Goal: Task Accomplishment & Management: Use online tool/utility

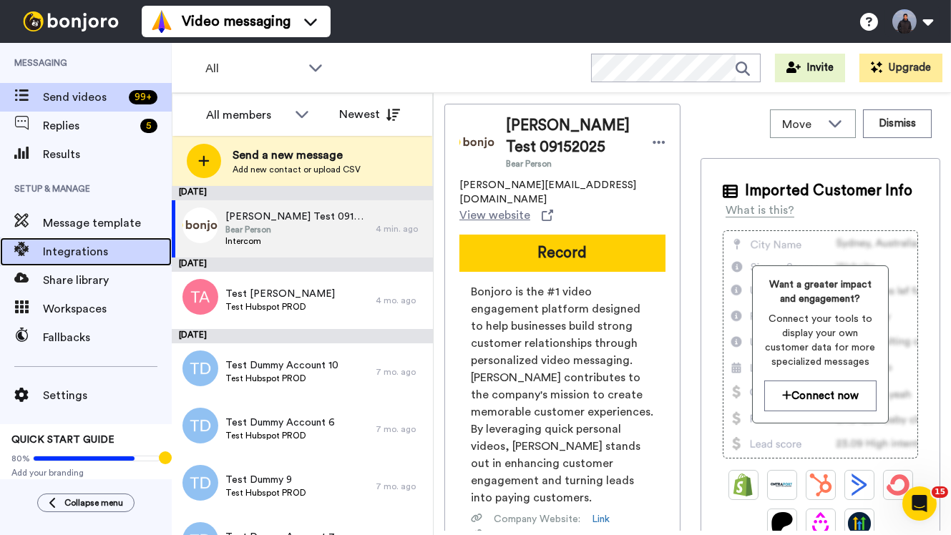
click at [104, 249] on span "Integrations" at bounding box center [107, 251] width 129 height 17
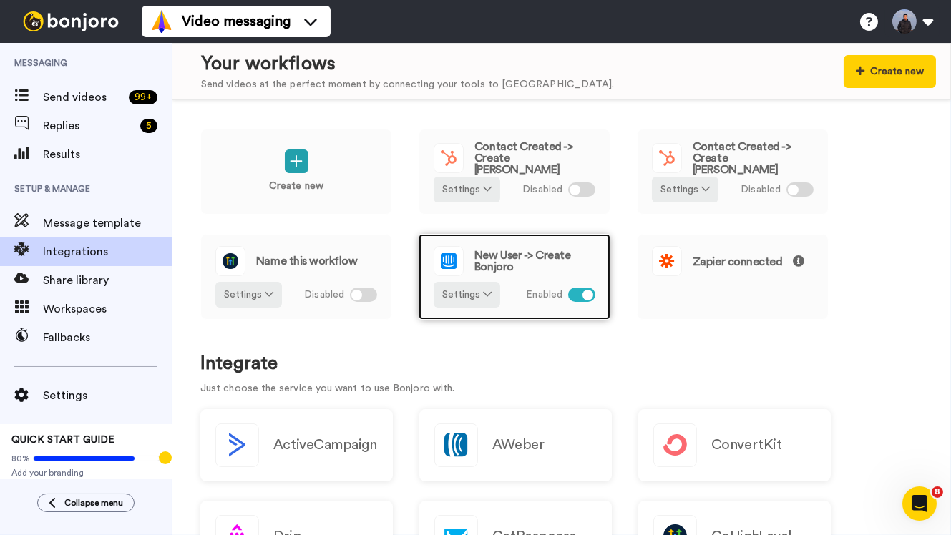
click at [501, 257] on span "New User -> Create Bonjoro" at bounding box center [534, 261] width 121 height 23
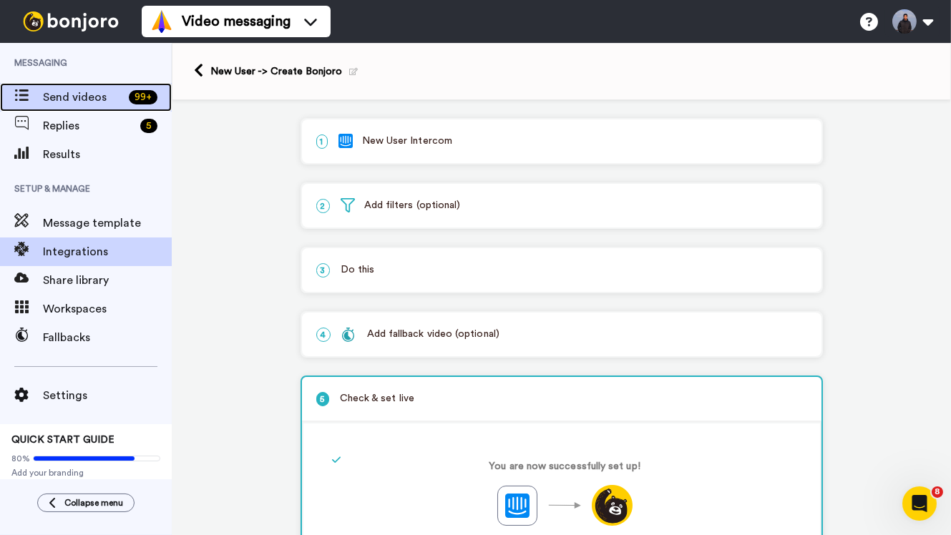
click at [113, 108] on div "Send videos 99 +" at bounding box center [86, 97] width 172 height 29
click at [462, 145] on p "1 New User Intercom" at bounding box center [561, 141] width 491 height 15
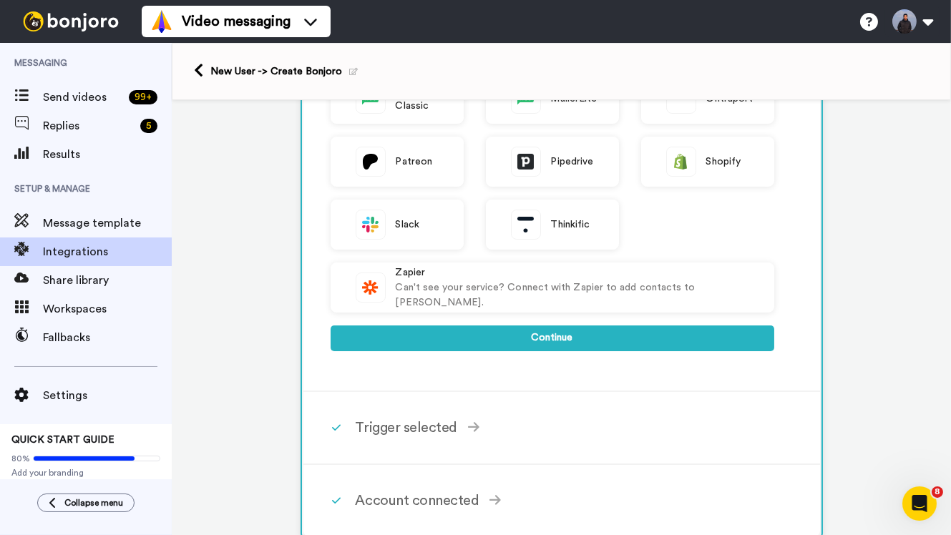
scroll to position [442, 0]
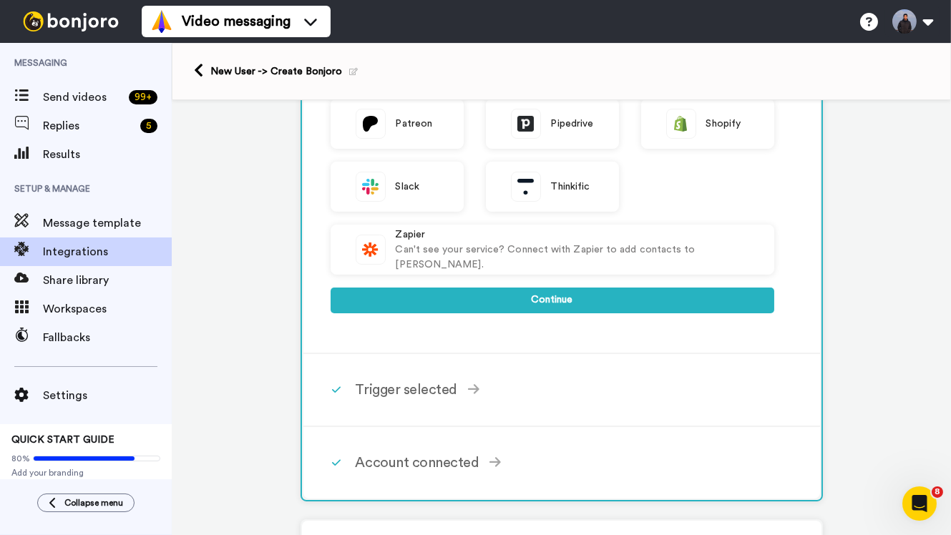
click at [548, 317] on div "ActiveCampaign AWeber Bonjoro ConvertKit Drip GetResponse GoHighLevel HubSpot C…" at bounding box center [553, 56] width 444 height 544
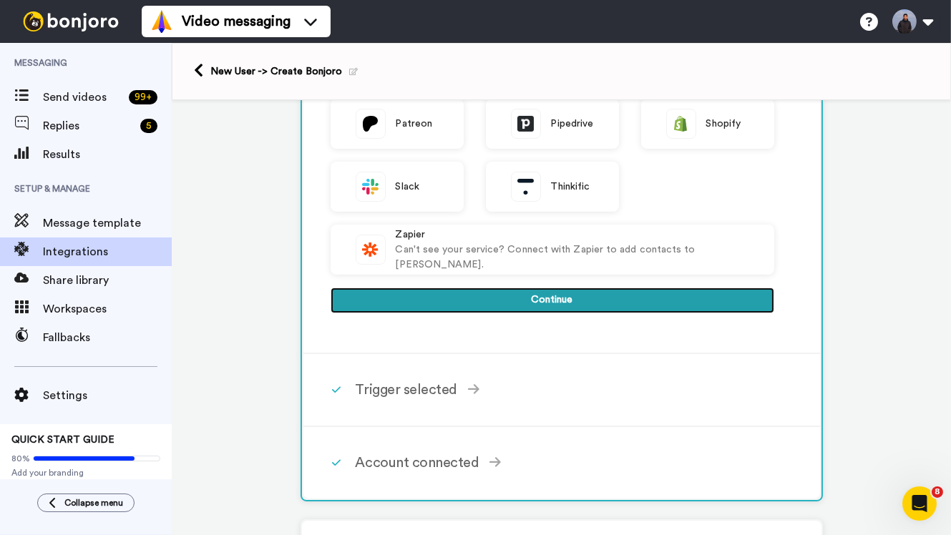
click at [552, 298] on button "Continue" at bounding box center [553, 301] width 444 height 26
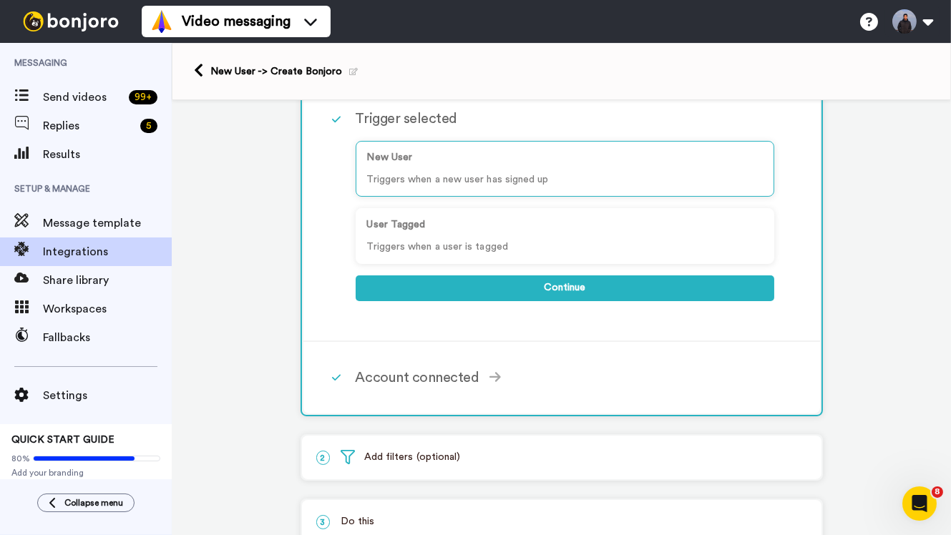
scroll to position [129, 0]
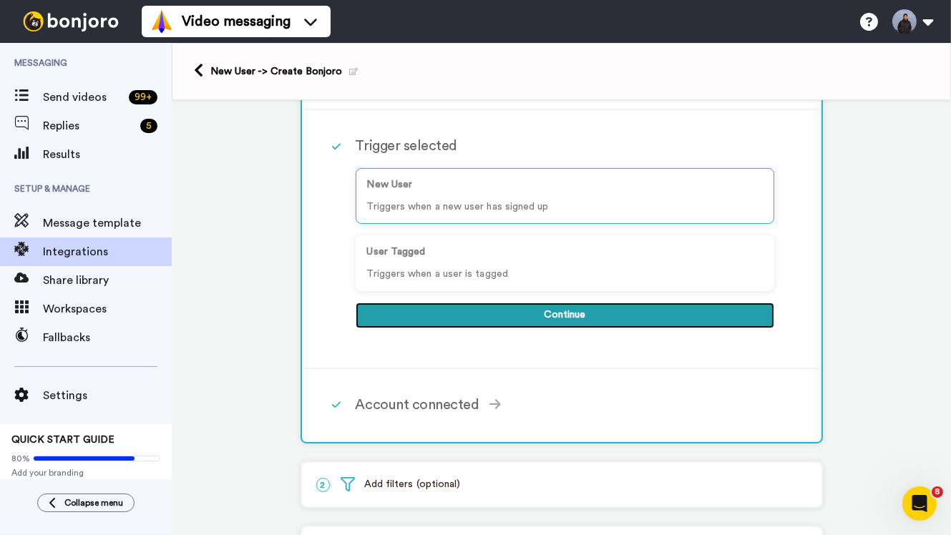
click at [537, 314] on button "Continue" at bounding box center [565, 316] width 419 height 26
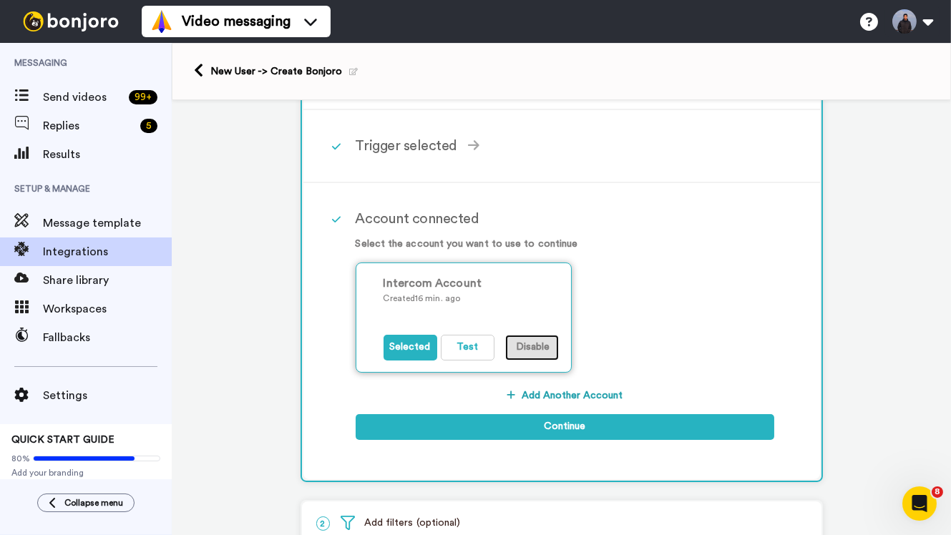
click at [542, 350] on button "Disable" at bounding box center [532, 348] width 54 height 26
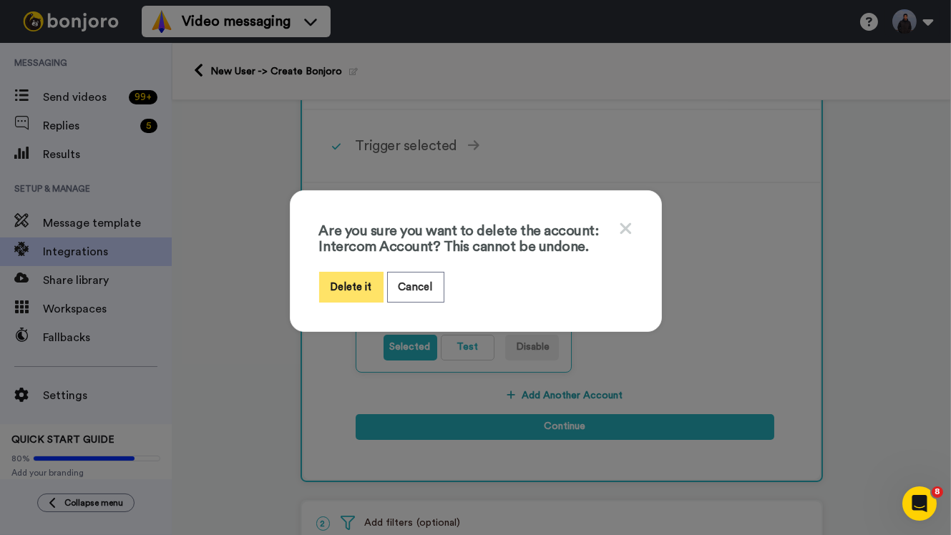
click at [361, 298] on button "Delete it" at bounding box center [351, 287] width 64 height 31
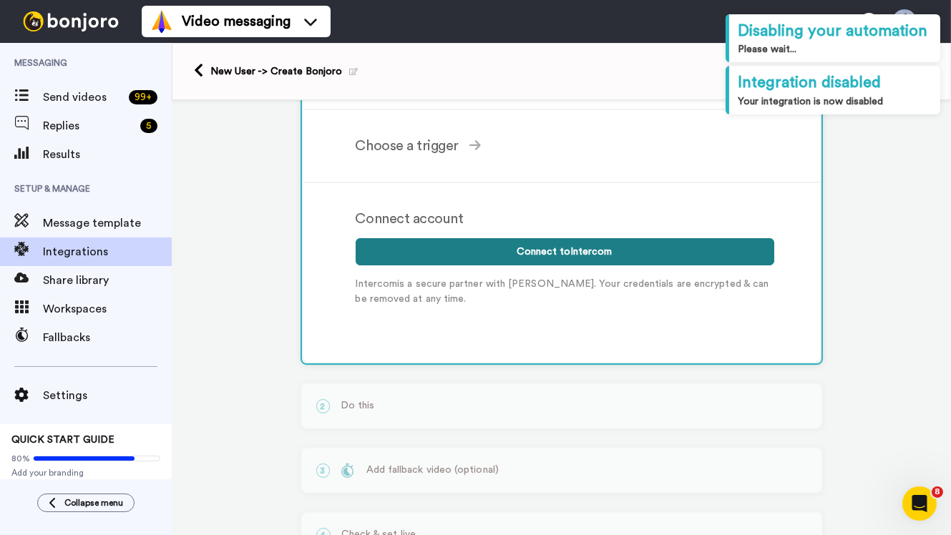
click at [531, 254] on button "Connect to Intercom" at bounding box center [565, 251] width 419 height 27
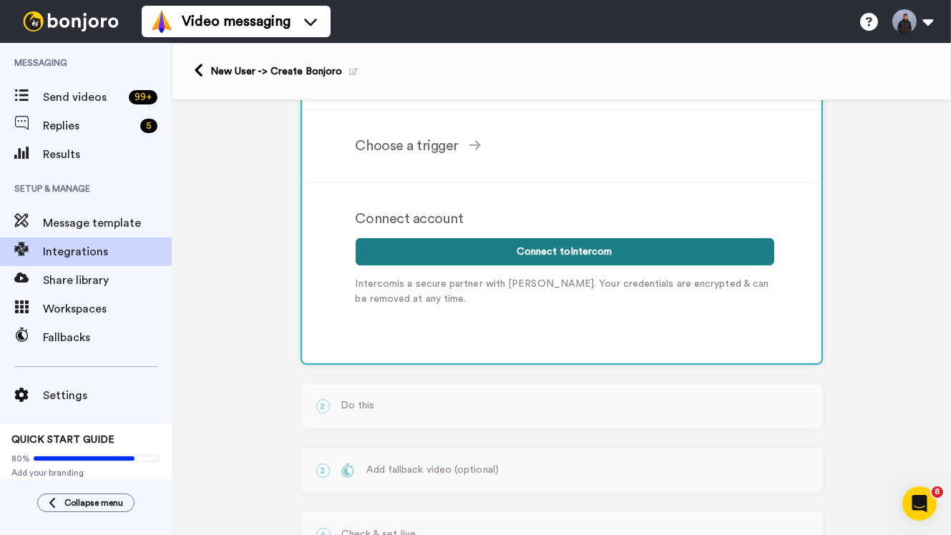
click at [487, 249] on button "Connect to Intercom" at bounding box center [565, 251] width 419 height 27
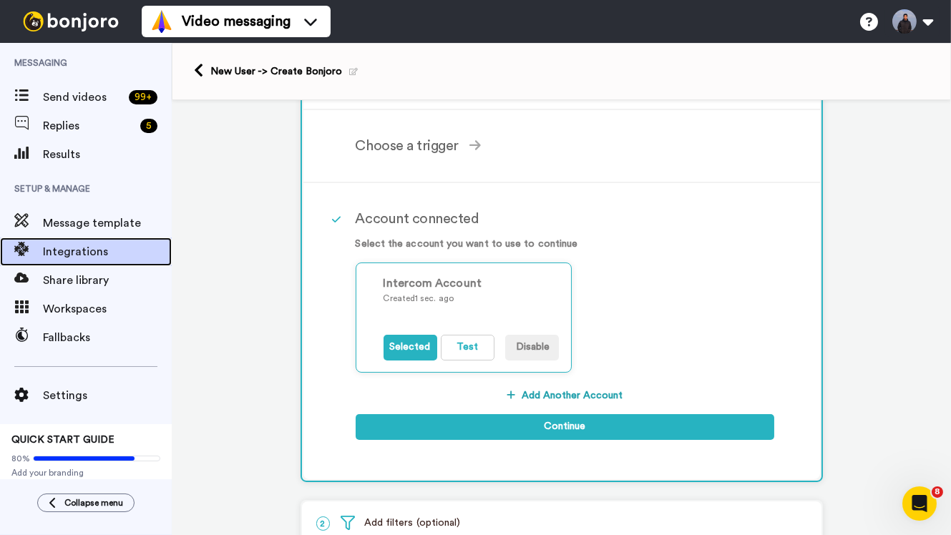
click at [101, 260] on span "Integrations" at bounding box center [107, 251] width 129 height 17
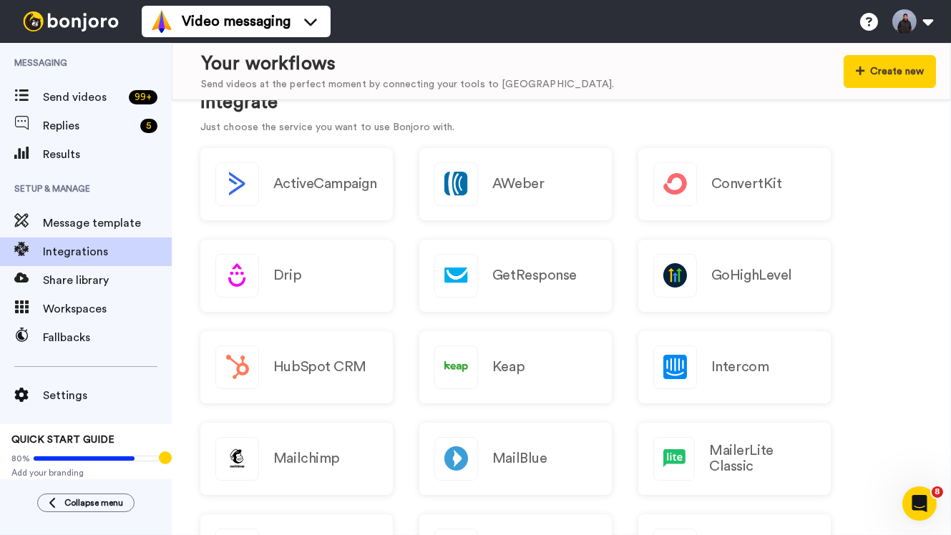
scroll to position [265, 0]
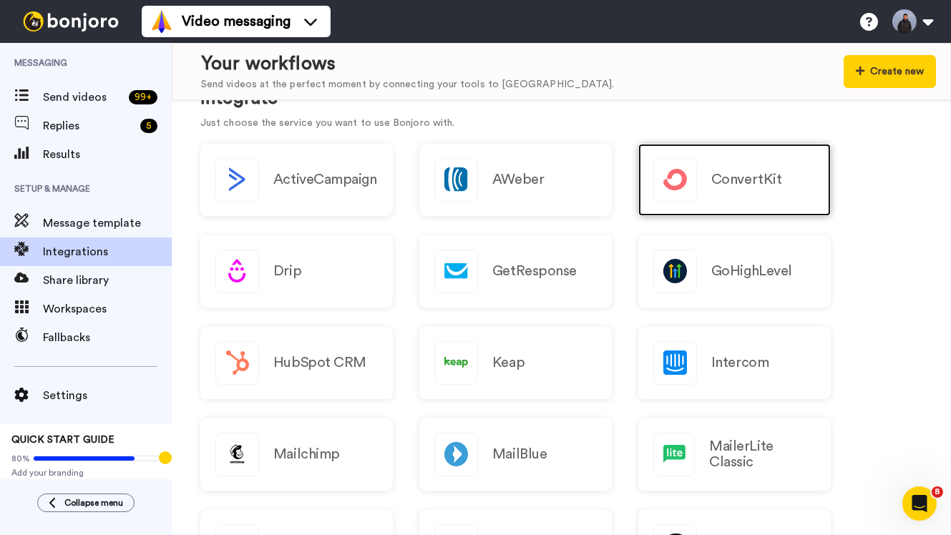
click at [730, 203] on div "ConvertKit" at bounding box center [734, 180] width 192 height 72
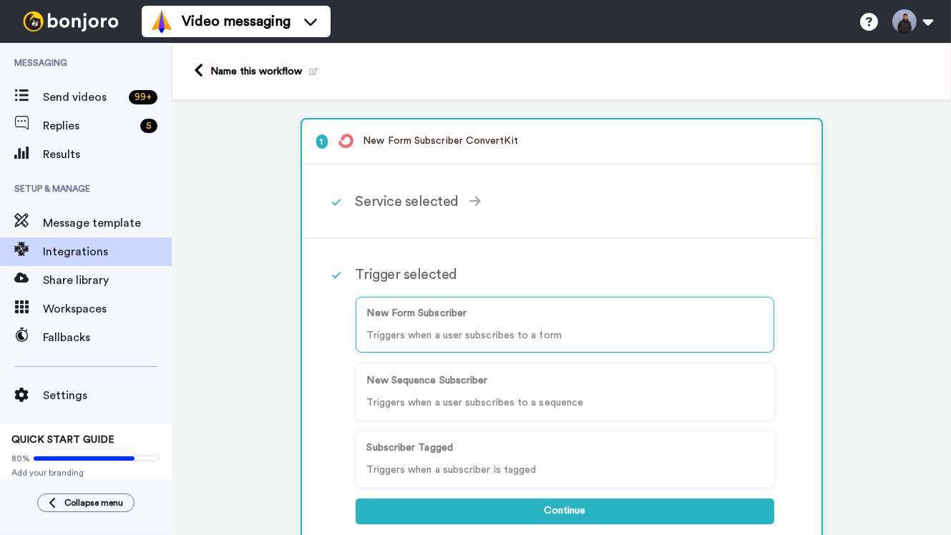
scroll to position [170, 0]
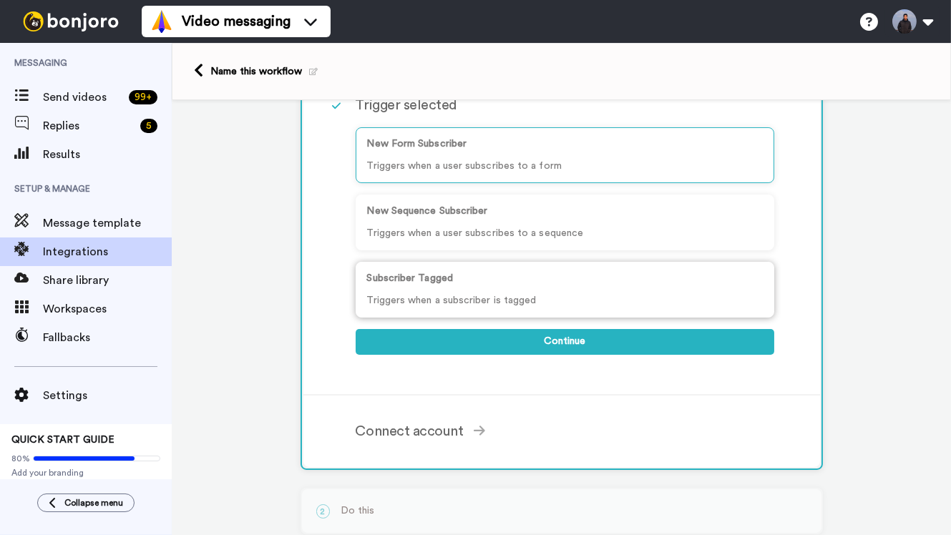
click at [516, 300] on p "Triggers when a subscriber is tagged" at bounding box center [565, 300] width 396 height 15
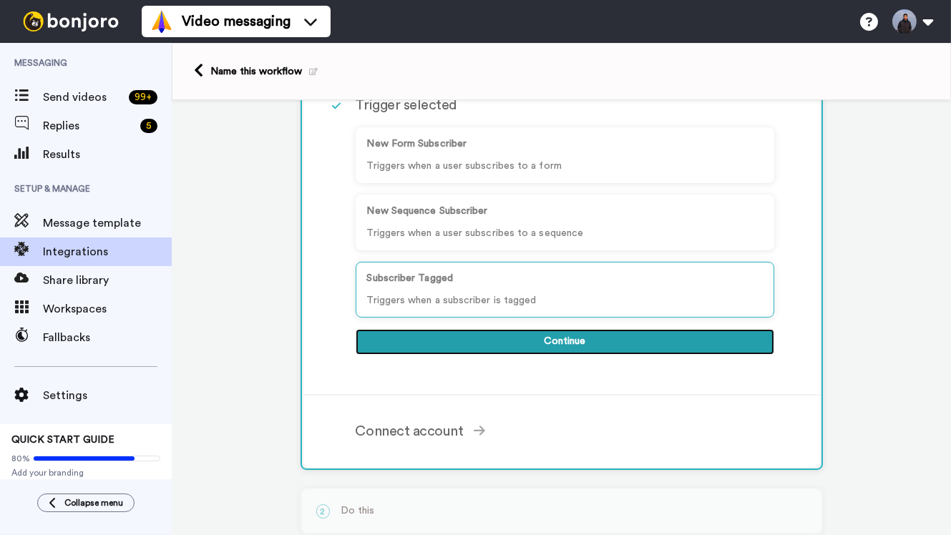
click at [525, 337] on button "Continue" at bounding box center [565, 342] width 419 height 26
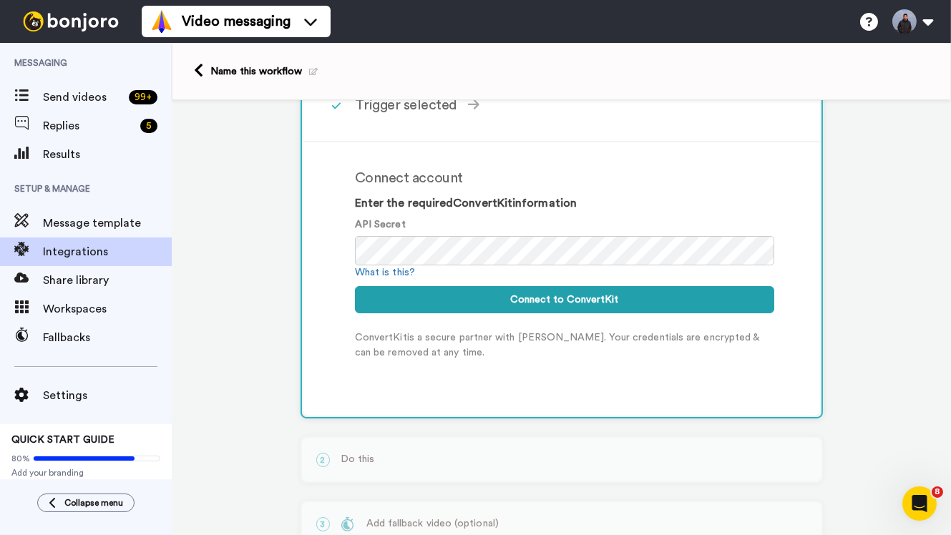
scroll to position [0, 0]
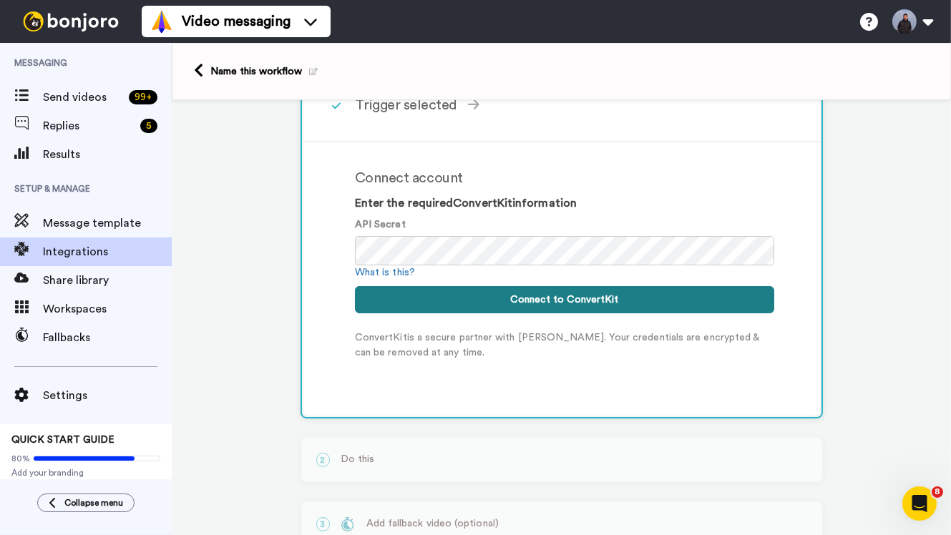
click at [472, 303] on button "Connect to ConvertKit" at bounding box center [564, 299] width 419 height 27
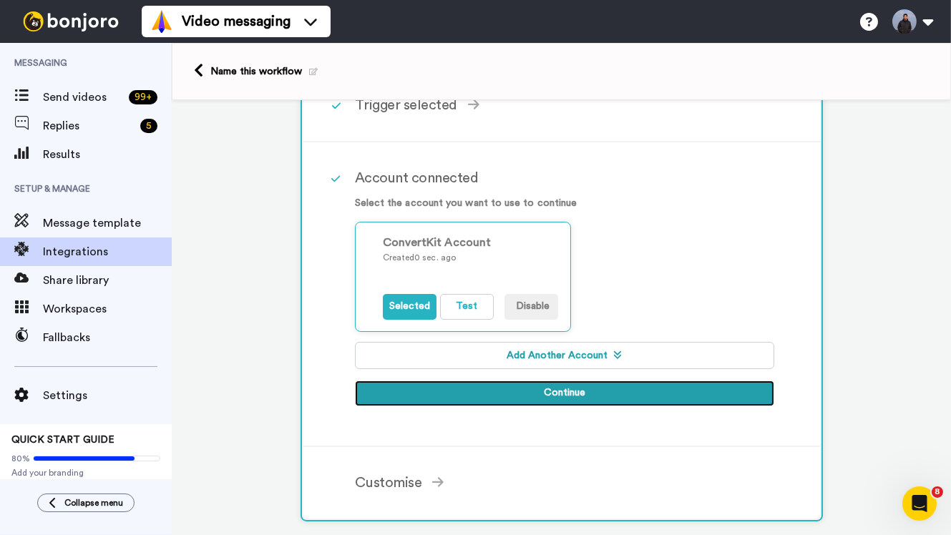
click at [531, 394] on button "Continue" at bounding box center [564, 394] width 419 height 26
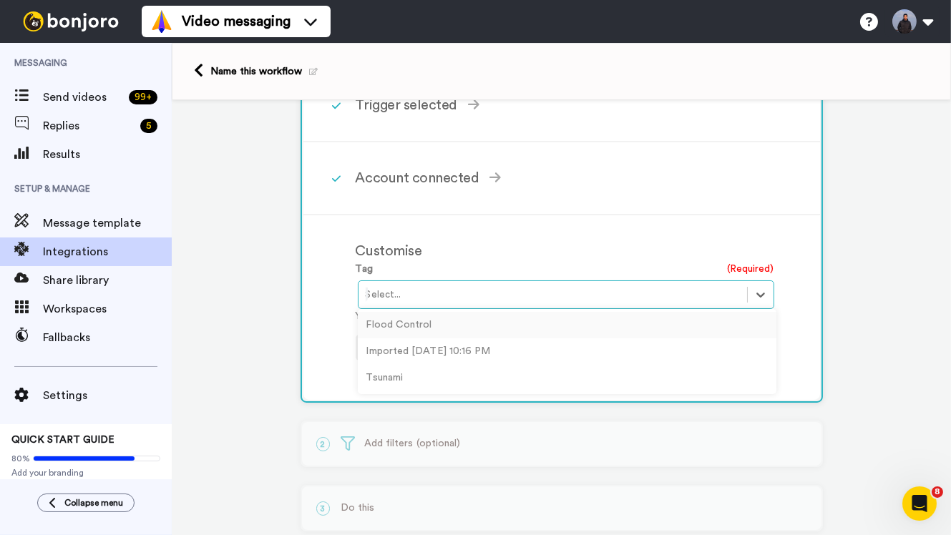
click at [512, 291] on div at bounding box center [553, 294] width 374 height 17
click at [467, 327] on div "Flood Control" at bounding box center [567, 325] width 419 height 26
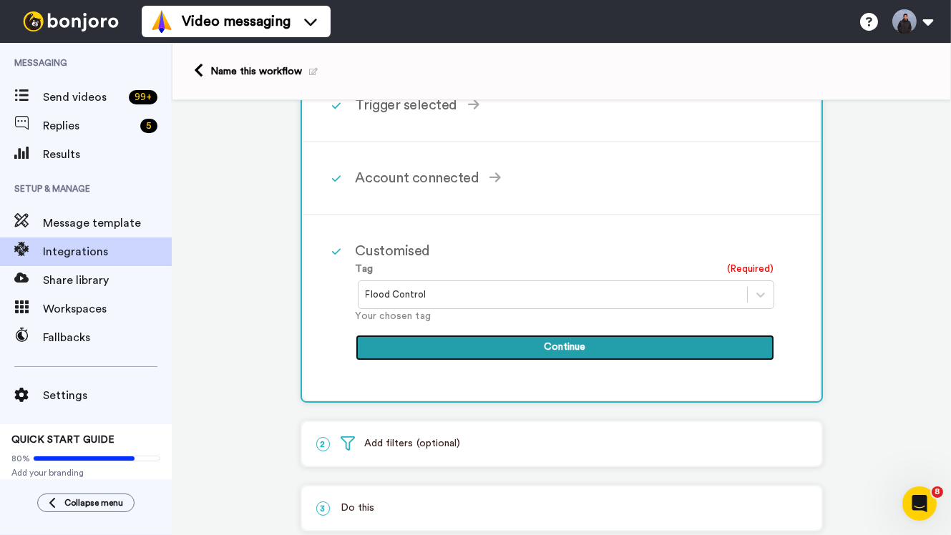
click at [471, 337] on button "Continue" at bounding box center [565, 348] width 419 height 26
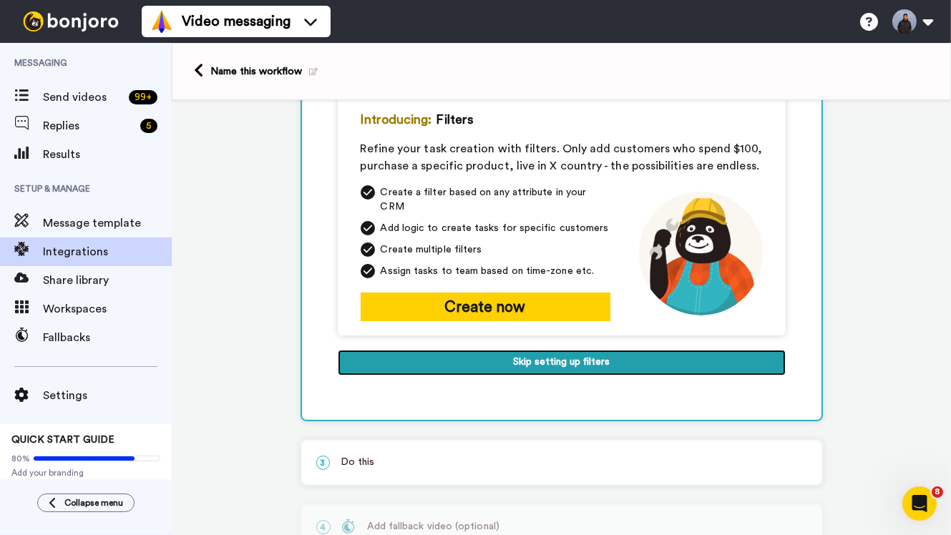
click at [500, 354] on button "Skip setting up filters" at bounding box center [562, 363] width 448 height 26
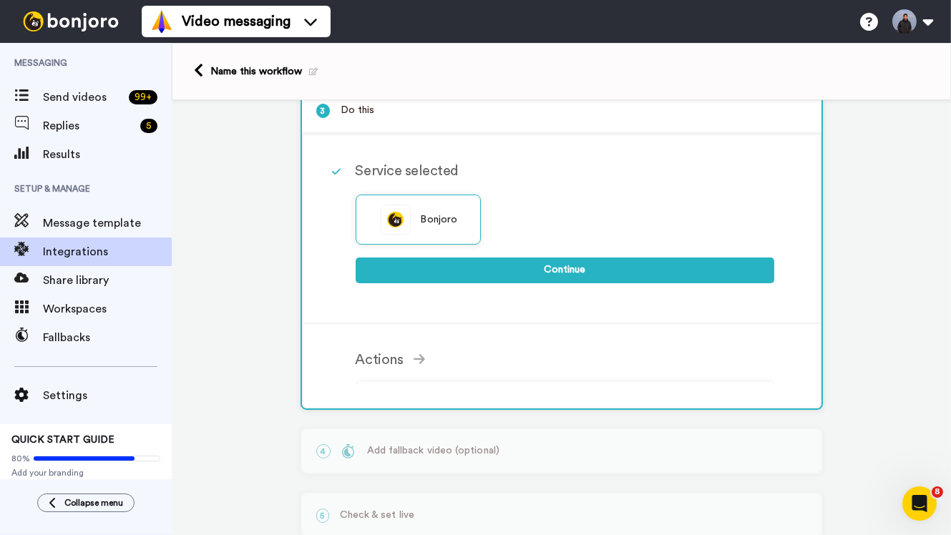
scroll to position [158, 0]
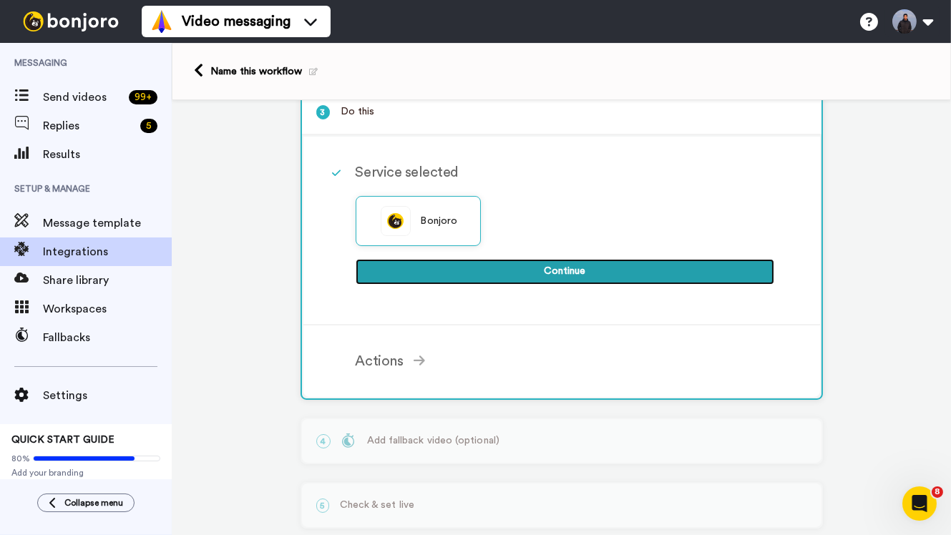
click at [531, 278] on button "Continue" at bounding box center [565, 272] width 419 height 26
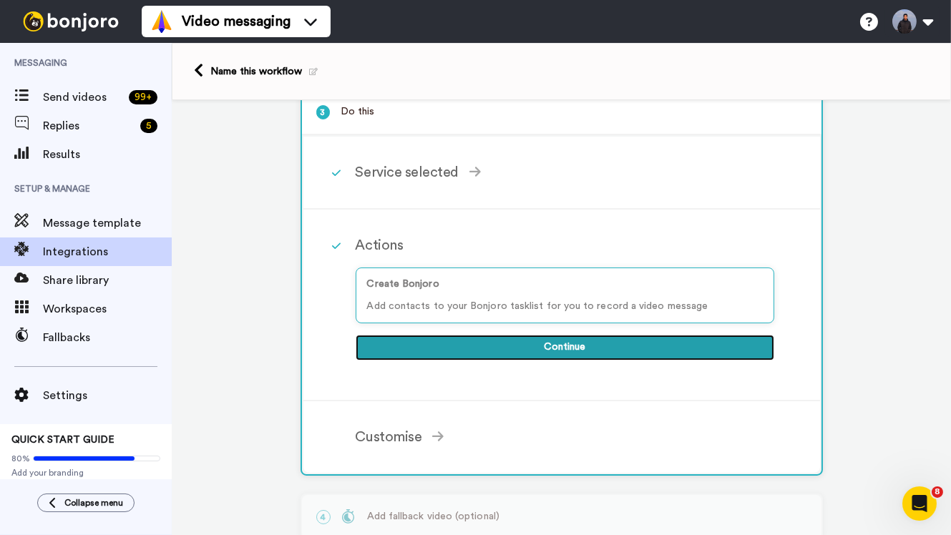
click at [516, 349] on button "Continue" at bounding box center [565, 348] width 419 height 26
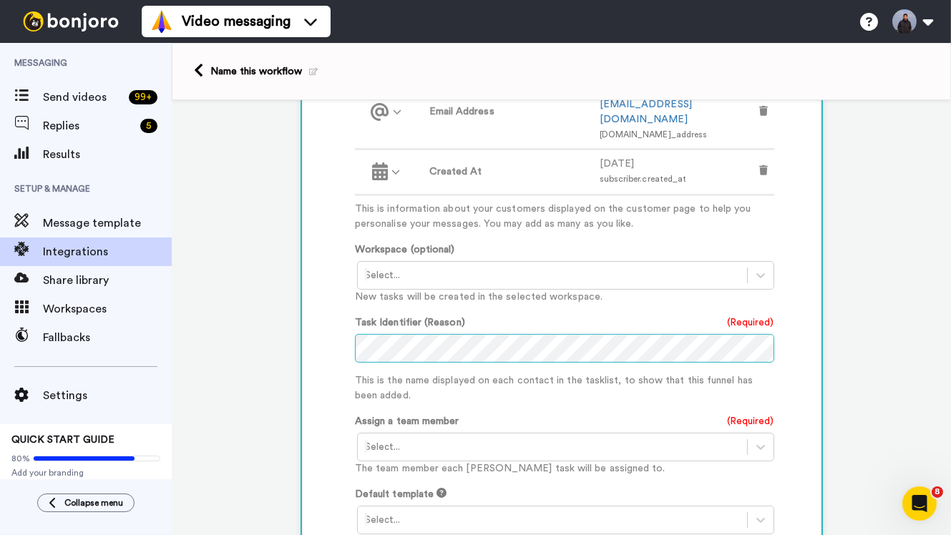
scroll to position [593, 0]
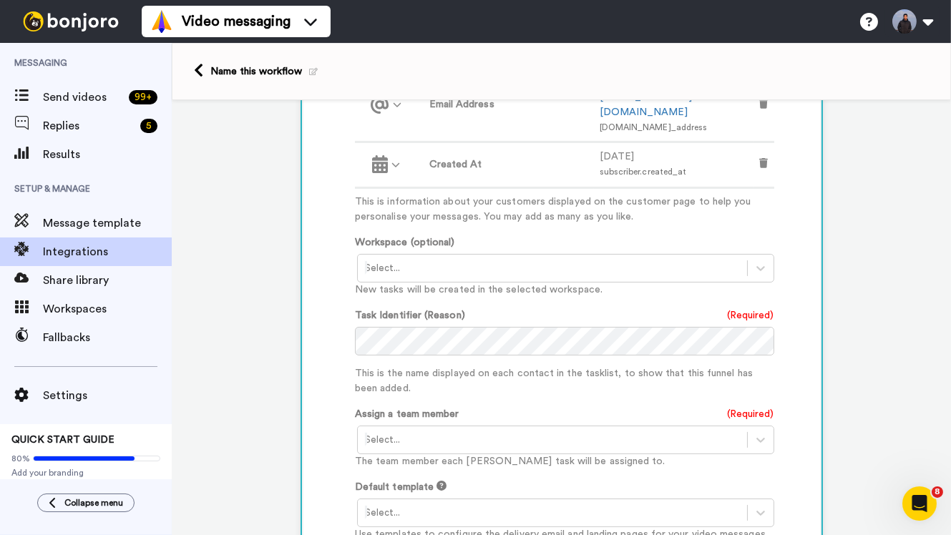
click at [512, 431] on div at bounding box center [552, 439] width 375 height 17
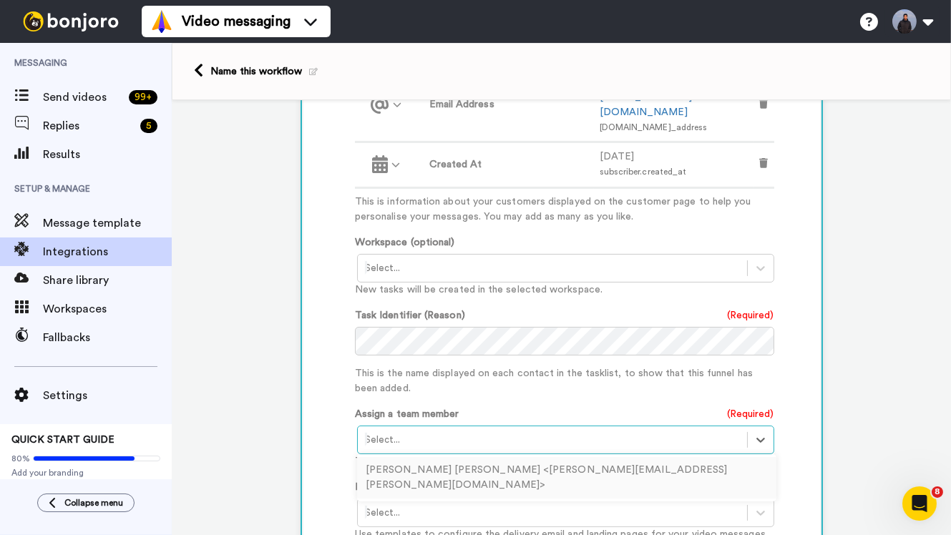
click at [482, 457] on div "Aaron Andrew Magsino Colina <aaron.colina@gmail.com>" at bounding box center [566, 478] width 419 height 42
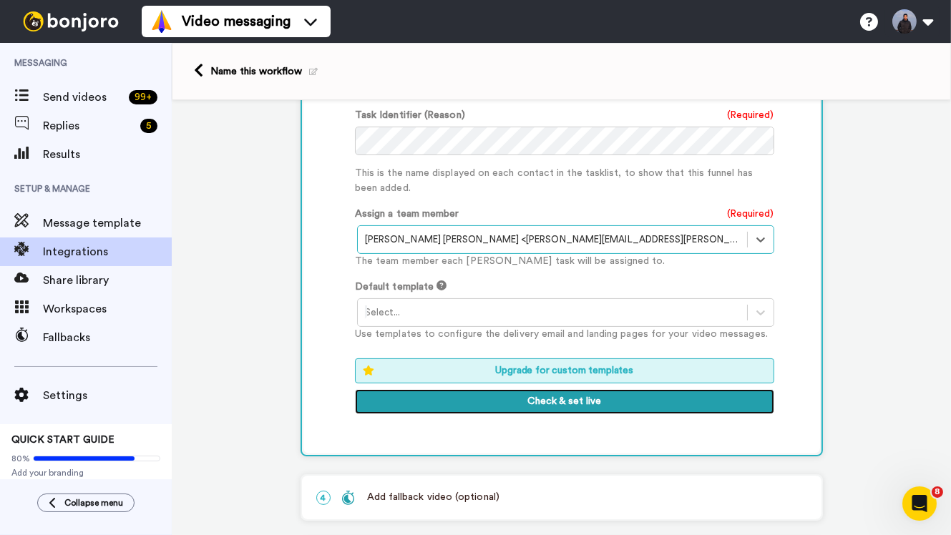
click at [533, 389] on button "Check & set live" at bounding box center [564, 402] width 419 height 26
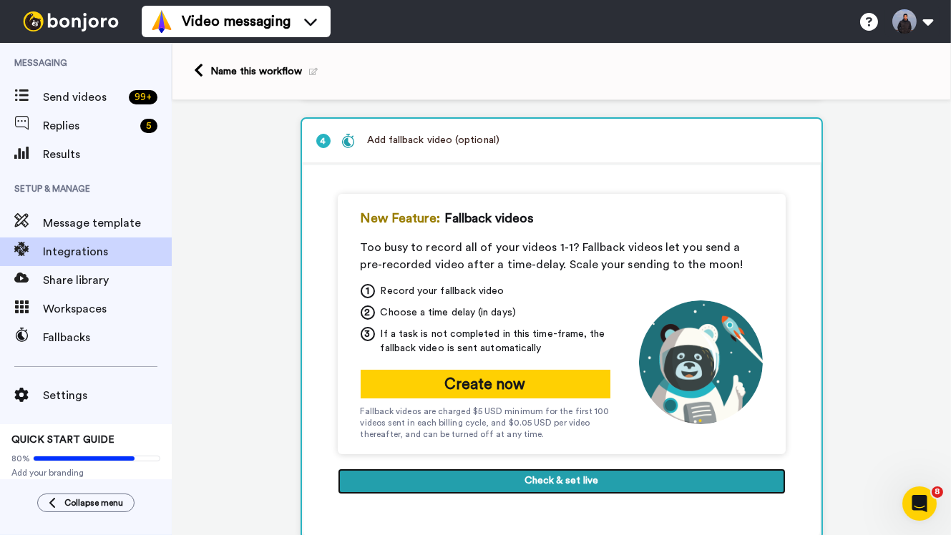
click at [530, 489] on button "Check & set live" at bounding box center [562, 482] width 448 height 26
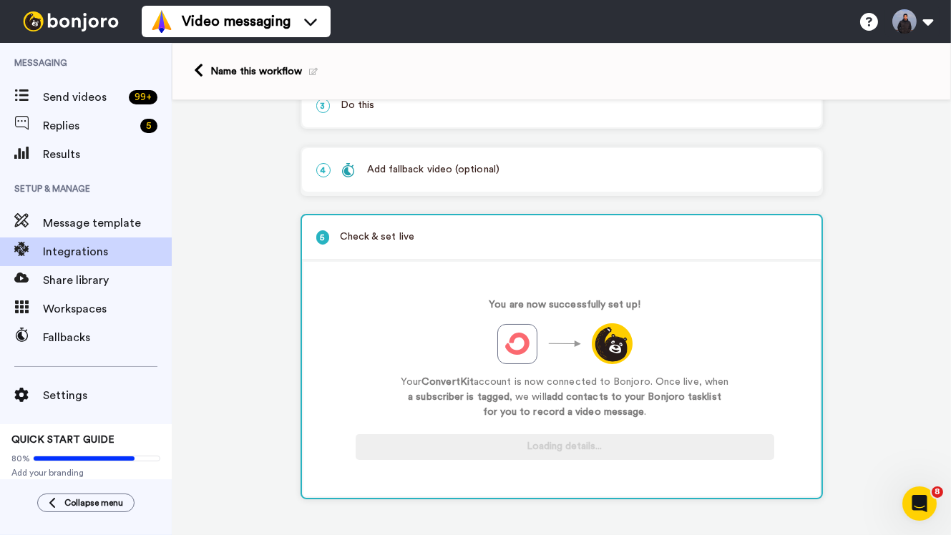
scroll to position [166, 0]
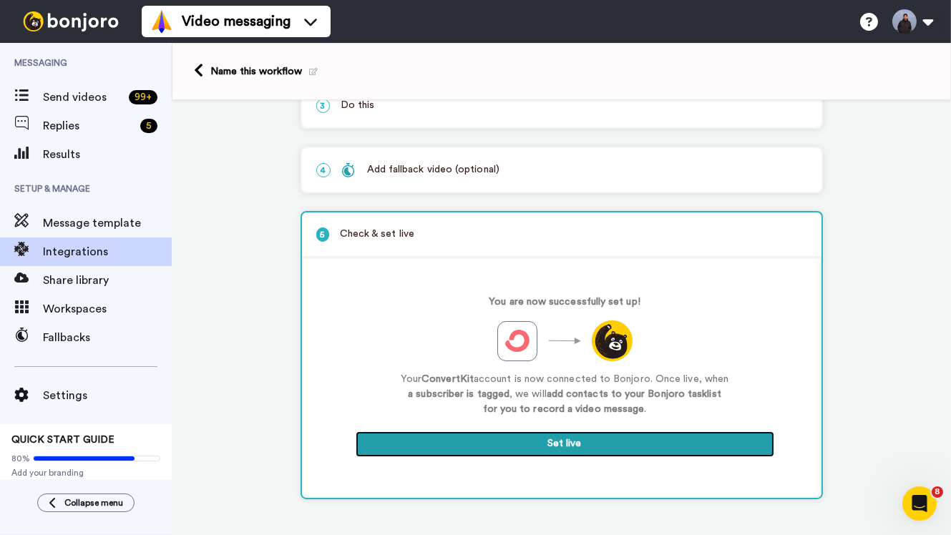
click at [549, 448] on button "Set live" at bounding box center [565, 444] width 419 height 26
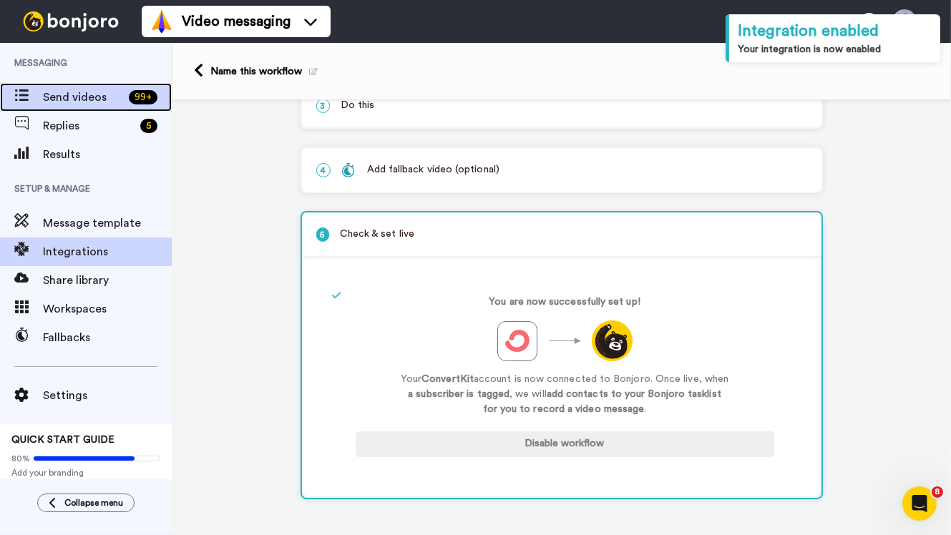
click at [130, 91] on div "99 +" at bounding box center [147, 97] width 49 height 14
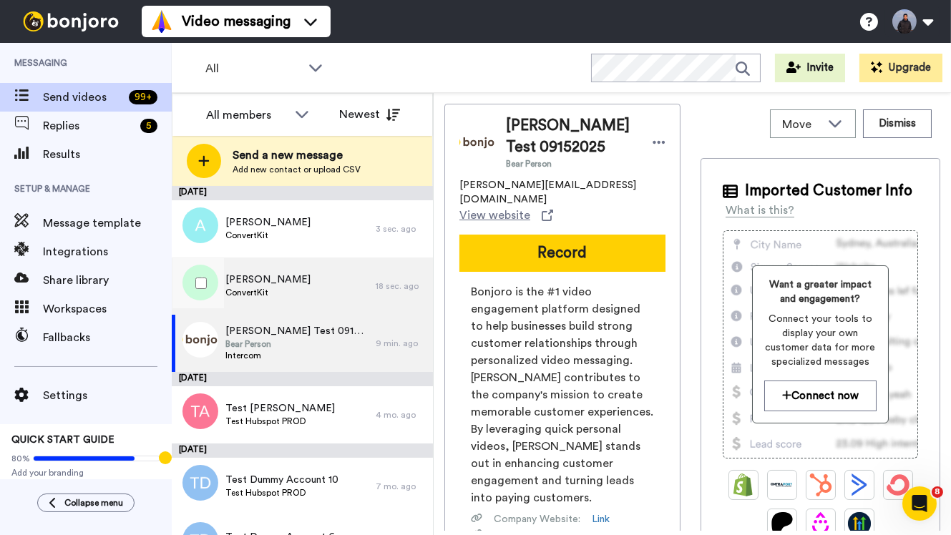
click at [260, 288] on span "ConvertKit" at bounding box center [267, 292] width 85 height 11
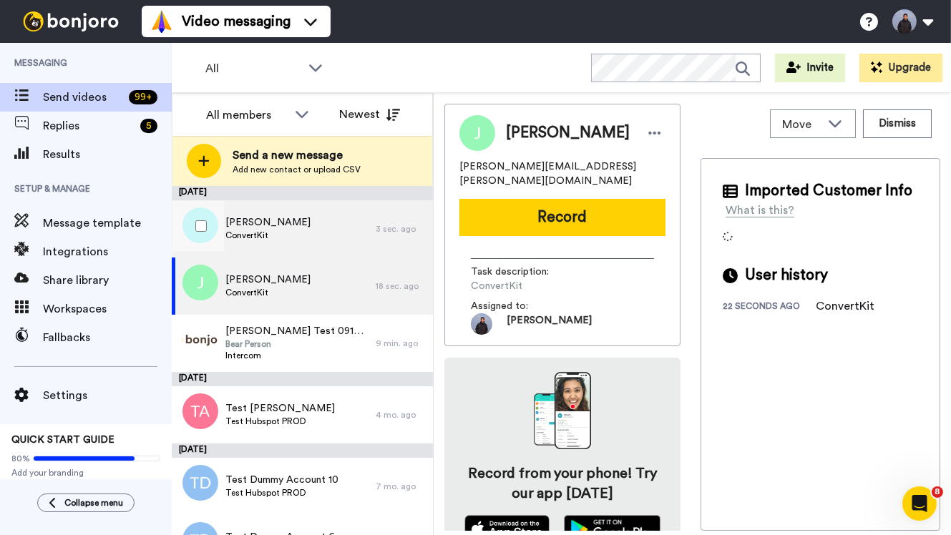
click at [298, 233] on div "[PERSON_NAME] ConvertKit" at bounding box center [274, 228] width 204 height 57
